Goal: Transaction & Acquisition: Purchase product/service

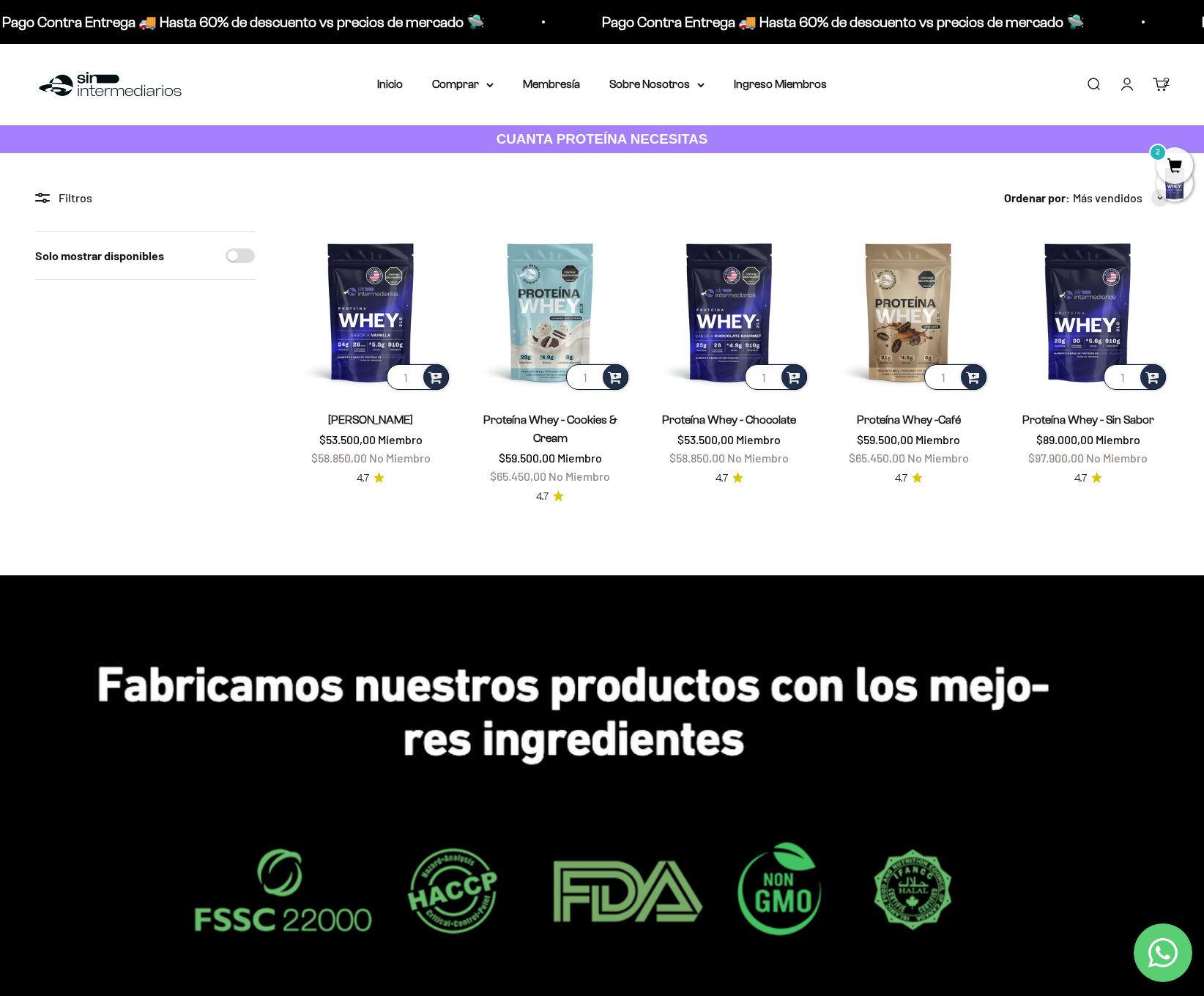
click at [1174, 175] on span "2" at bounding box center [1175, 165] width 36 height 36
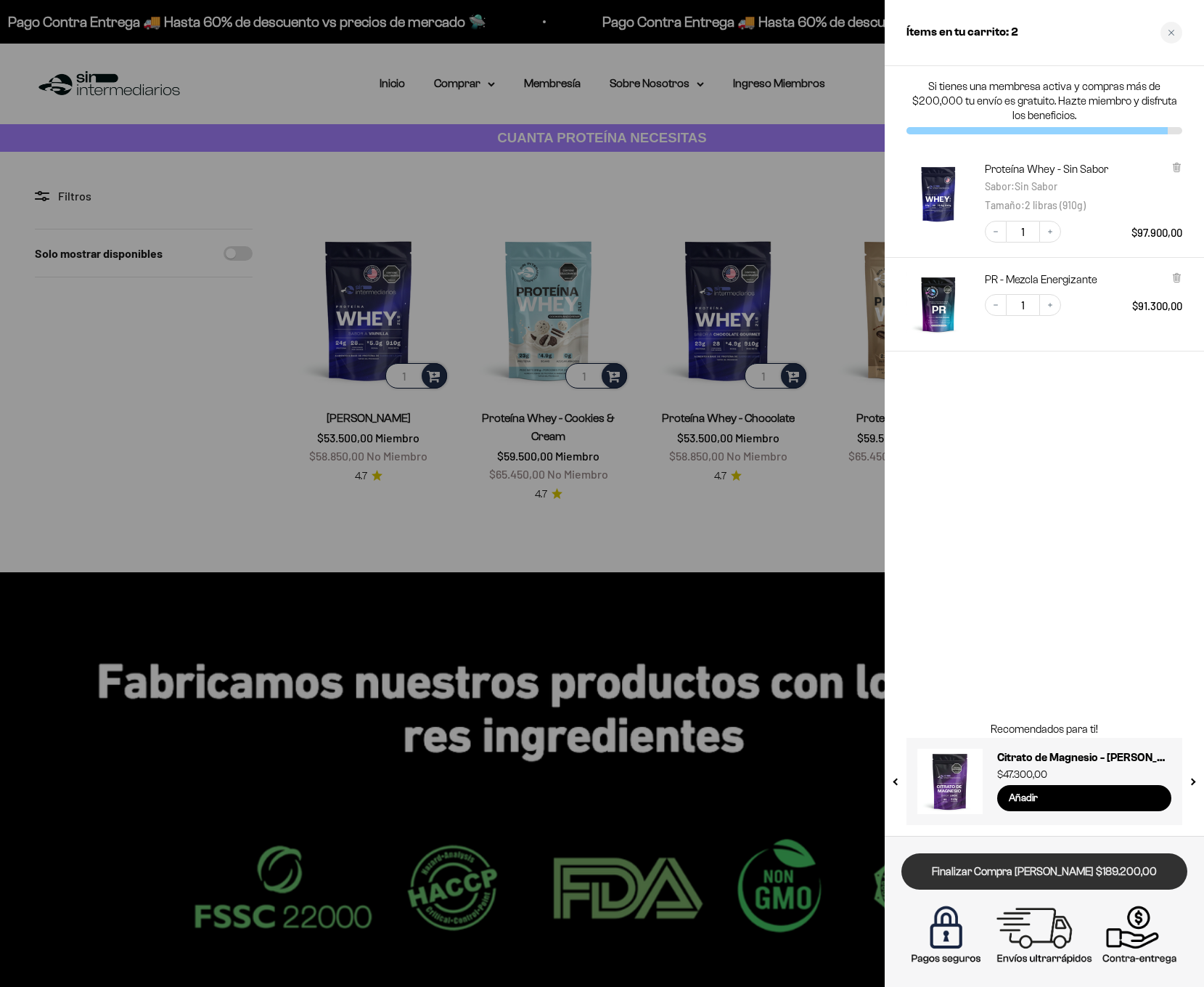
click at [1057, 864] on link "Finalizar Compra [PERSON_NAME] $189.200,00" at bounding box center [1045, 871] width 286 height 37
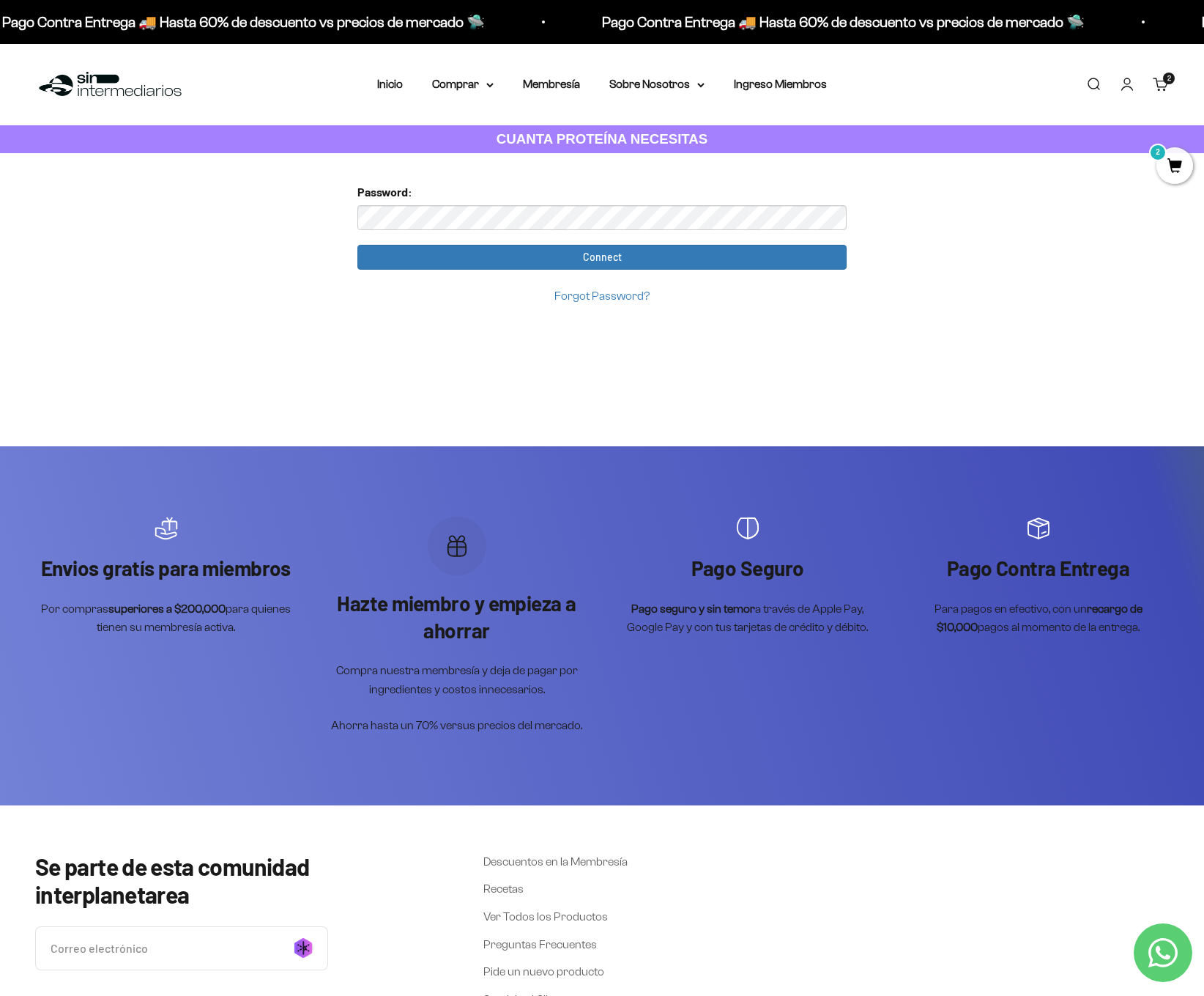
click at [1119, 93] on link "Iniciar sesión" at bounding box center [1128, 85] width 16 height 16
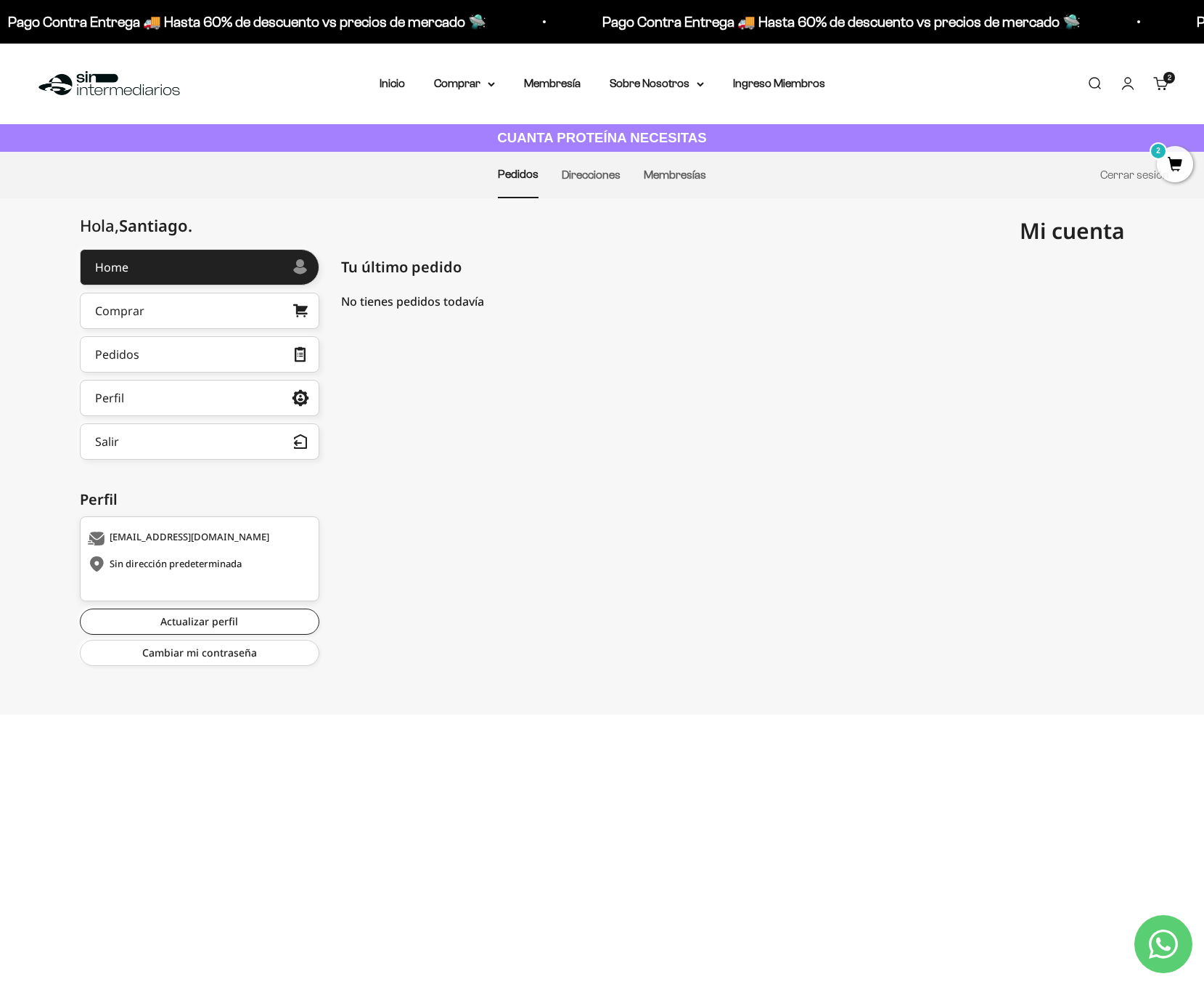
click at [1188, 165] on span "2" at bounding box center [1175, 164] width 36 height 36
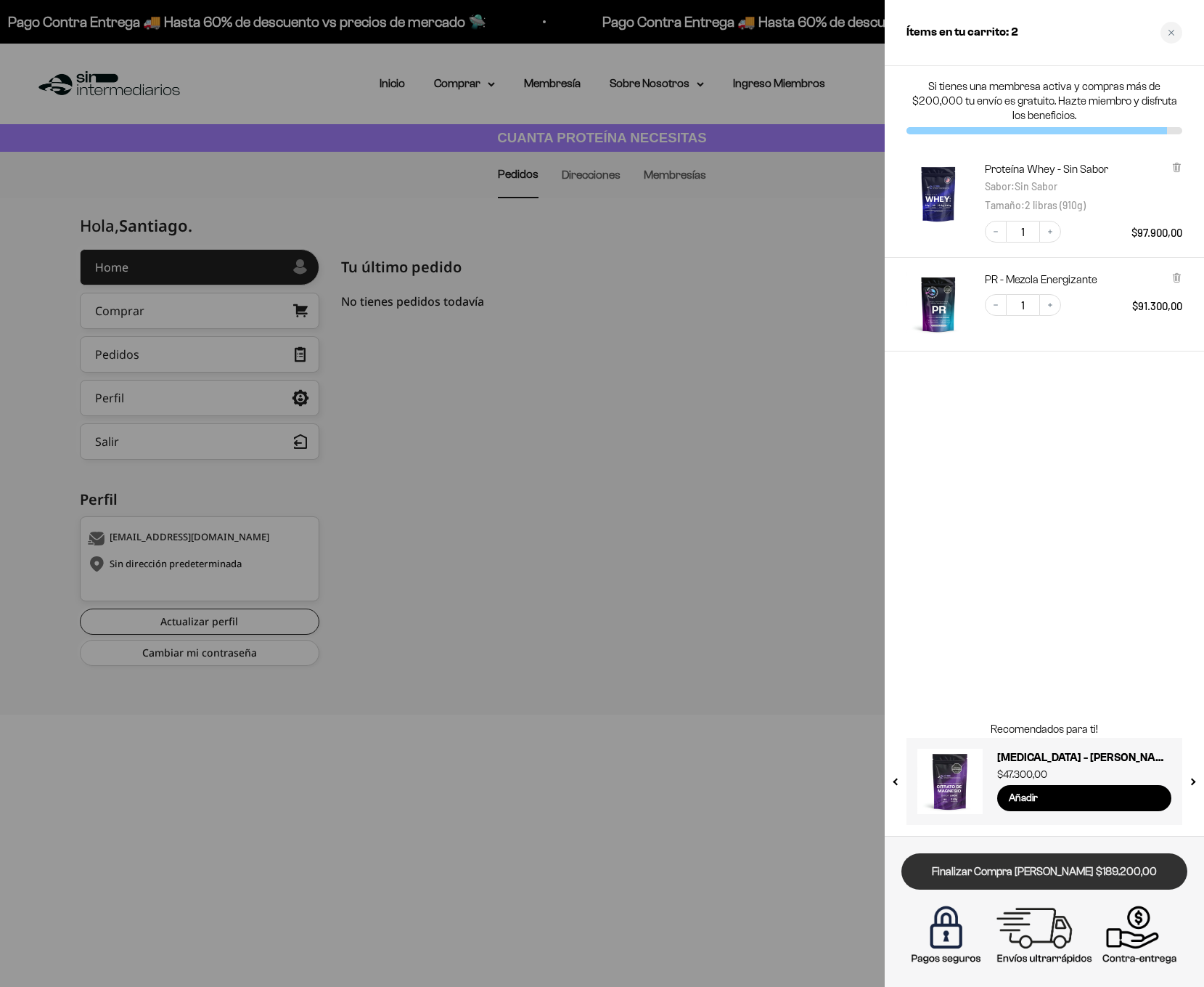
click at [991, 862] on link "Finalizar Compra [PERSON_NAME] $189.200,00" at bounding box center [1045, 871] width 286 height 37
